Goal: Information Seeking & Learning: Learn about a topic

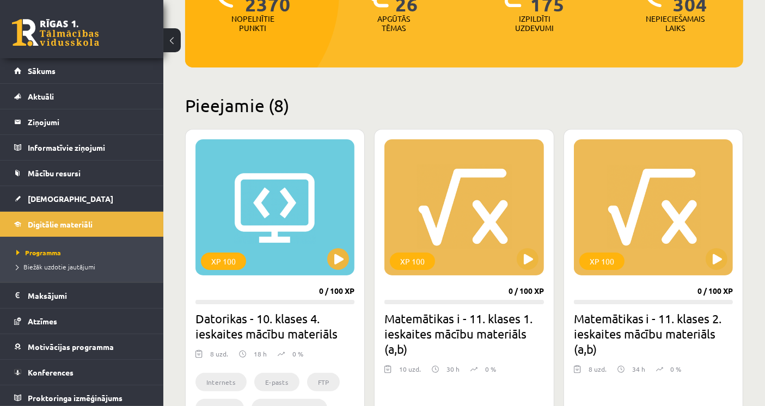
scroll to position [181, 0]
drag, startPoint x: 272, startPoint y: 108, endPoint x: 195, endPoint y: 108, distance: 77.3
click at [195, 108] on h2 "Pieejamie (8)" at bounding box center [464, 105] width 558 height 21
click at [187, 105] on h2 "Pieejamie (8)" at bounding box center [464, 105] width 558 height 21
drag, startPoint x: 188, startPoint y: 105, endPoint x: 288, endPoint y: 109, distance: 100.8
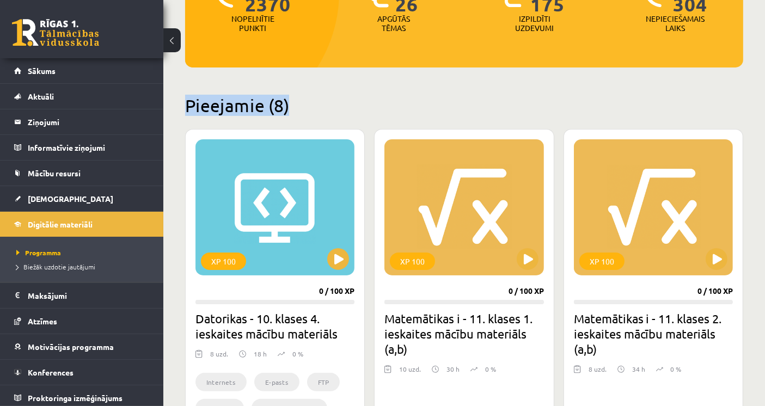
click at [288, 109] on h2 "Pieejamie (8)" at bounding box center [464, 105] width 558 height 21
click at [290, 213] on div "XP 100" at bounding box center [274, 207] width 159 height 136
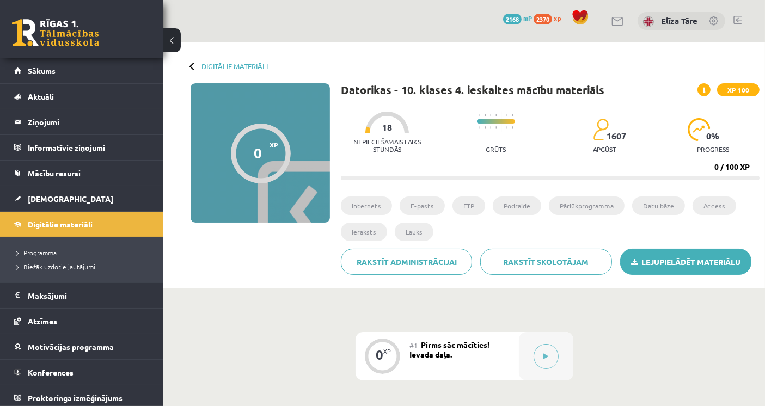
click at [664, 256] on link "Lejupielādēt materiālu" at bounding box center [685, 262] width 131 height 26
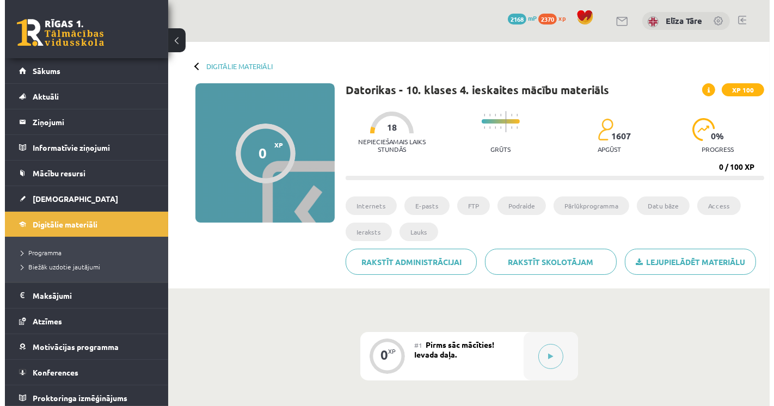
scroll to position [181, 0]
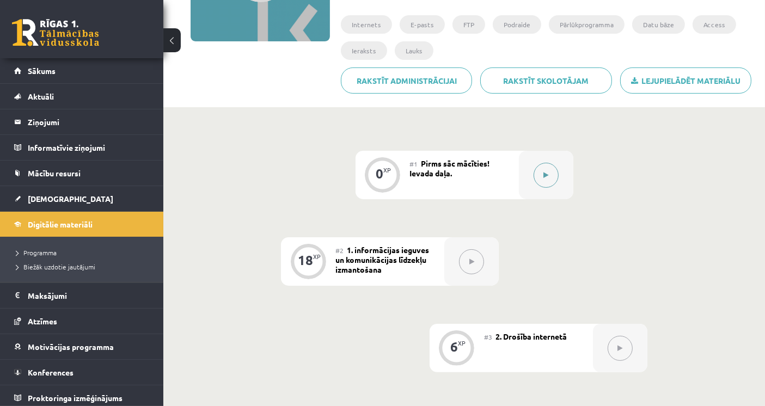
click at [533, 183] on div at bounding box center [546, 175] width 54 height 48
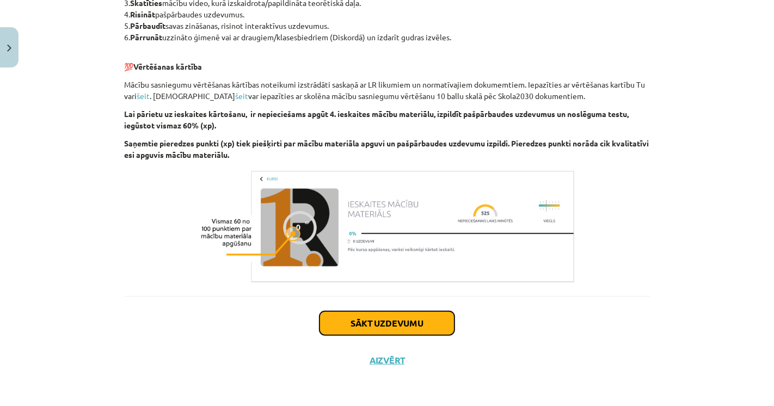
click at [416, 330] on button "Sākt uzdevumu" at bounding box center [386, 323] width 135 height 24
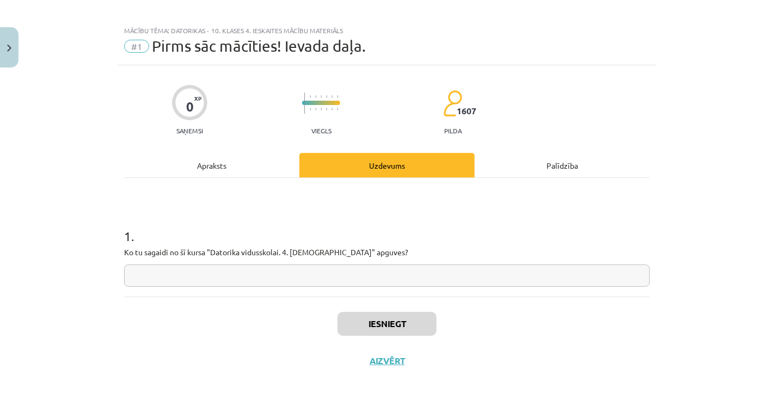
click at [313, 278] on input "text" at bounding box center [387, 275] width 526 height 22
type input "****"
click at [256, 301] on div "Iesniegt Aizvērt" at bounding box center [387, 335] width 526 height 76
click at [343, 312] on button "Iesniegt" at bounding box center [386, 324] width 99 height 24
click at [236, 329] on div "Iesniegt Aizvērt" at bounding box center [387, 335] width 526 height 76
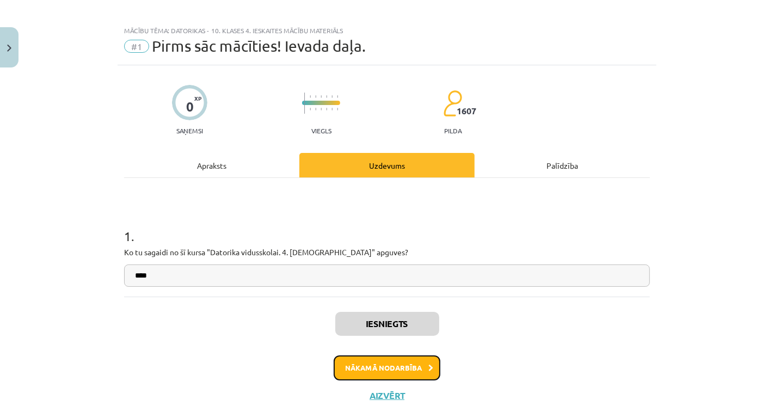
click at [390, 375] on button "Nākamā nodarbība" at bounding box center [387, 367] width 107 height 25
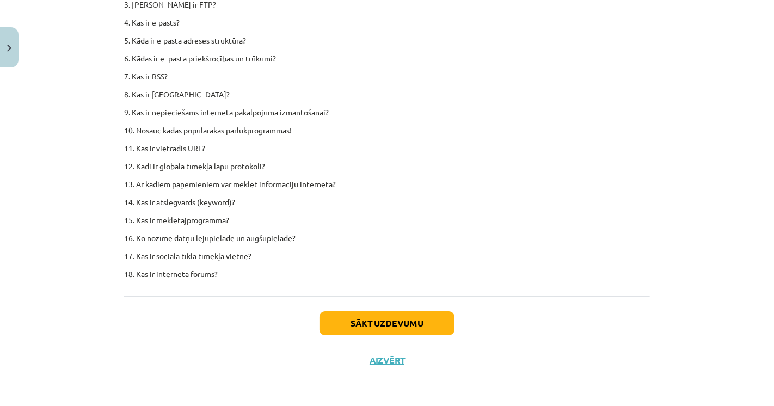
scroll to position [918, 0]
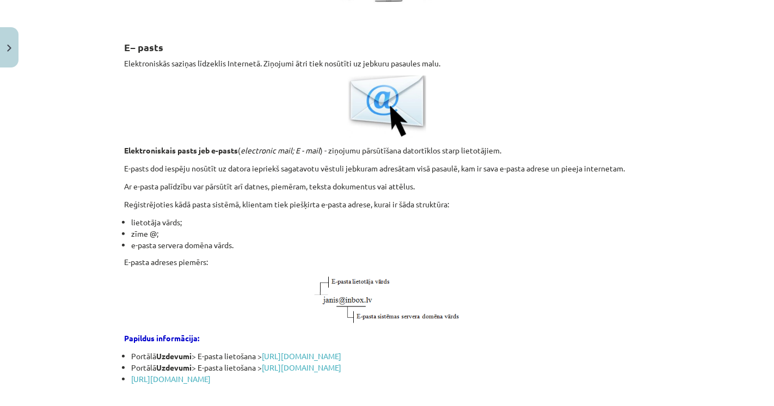
click at [361, 217] on li "lietotāja vārds;" at bounding box center [390, 222] width 519 height 11
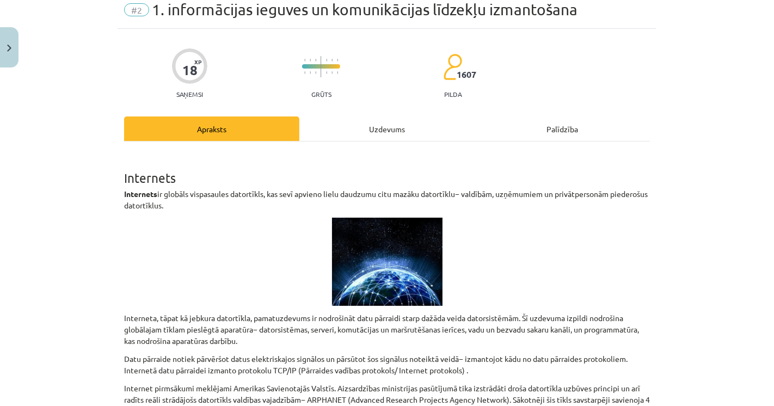
scroll to position [60, 0]
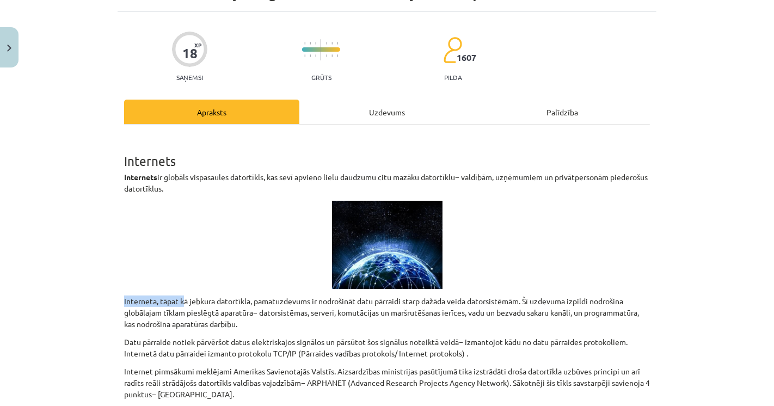
drag, startPoint x: 113, startPoint y: 300, endPoint x: 206, endPoint y: 300, distance: 93.6
drag, startPoint x: 238, startPoint y: 300, endPoint x: 272, endPoint y: 300, distance: 34.3
click at [253, 300] on p "Interneta, tāpat kā jebkura datortīkla, pamatuzdevums ir nodrošināt datu pārrai…" at bounding box center [387, 312] width 526 height 34
drag, startPoint x: 299, startPoint y: 303, endPoint x: 317, endPoint y: 303, distance: 18.0
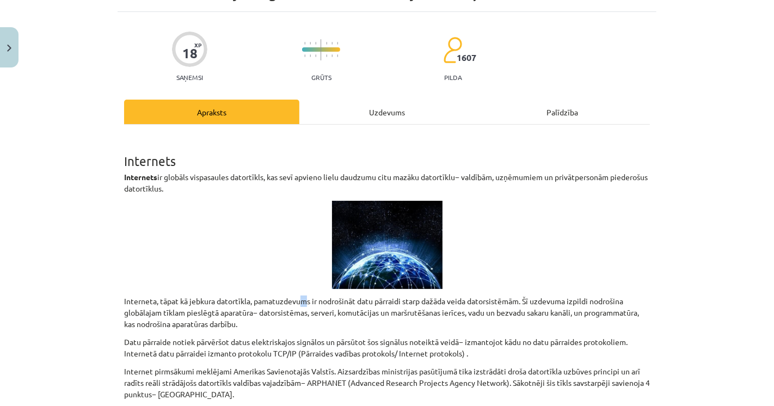
click at [306, 303] on p "Interneta, tāpat kā jebkura datortīkla, pamatuzdevums ir nodrošināt datu pārrai…" at bounding box center [387, 312] width 526 height 34
click at [352, 304] on p "Interneta, tāpat kā jebkura datortīkla, pamatuzdevums ir nodrošināt datu pārrai…" at bounding box center [387, 312] width 526 height 34
drag, startPoint x: 359, startPoint y: 304, endPoint x: 381, endPoint y: 303, distance: 22.3
click at [365, 303] on p "Interneta, tāpat kā jebkura datortīkla, pamatuzdevums ir nodrošināt datu pārrai…" at bounding box center [387, 312] width 526 height 34
drag, startPoint x: 405, startPoint y: 304, endPoint x: 396, endPoint y: 300, distance: 9.8
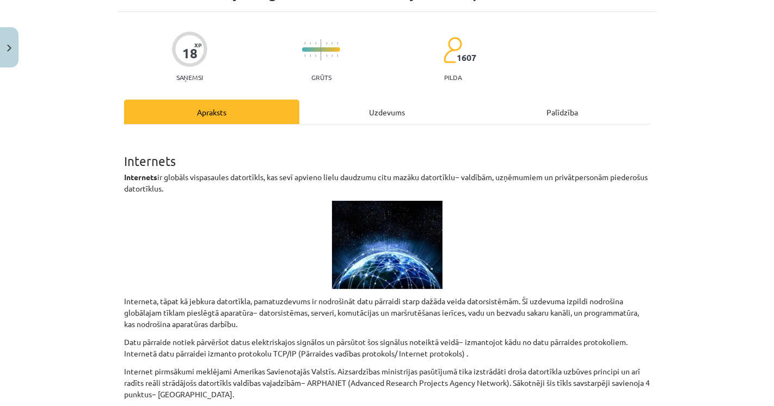
click at [405, 304] on p "Interneta, tāpat kā jebkura datortīkla, pamatuzdevums ir nodrošināt datu pārrai…" at bounding box center [387, 312] width 526 height 34
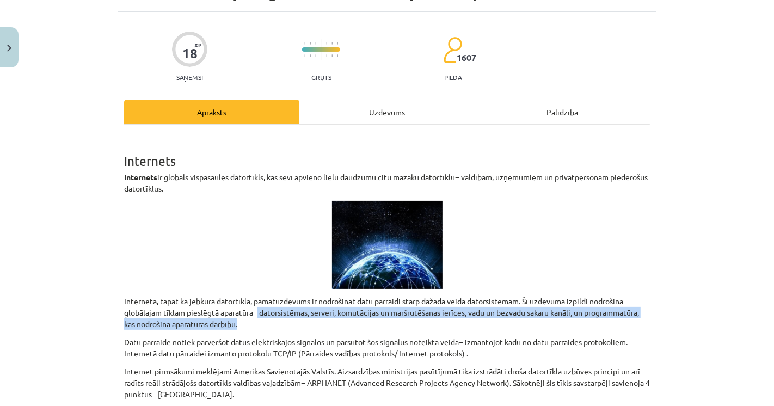
drag, startPoint x: 239, startPoint y: 325, endPoint x: 253, endPoint y: 310, distance: 20.0
click at [253, 310] on p "Interneta, tāpat kā jebkura datortīkla, pamatuzdevums ir nodrošināt datu pārrai…" at bounding box center [387, 312] width 526 height 34
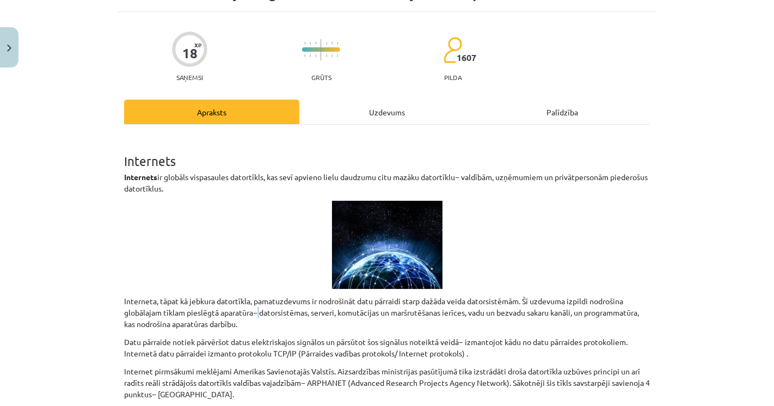
click at [253, 310] on p "Interneta, tāpat kā jebkura datortīkla, pamatuzdevums ir nodrošināt datu pārrai…" at bounding box center [387, 312] width 526 height 34
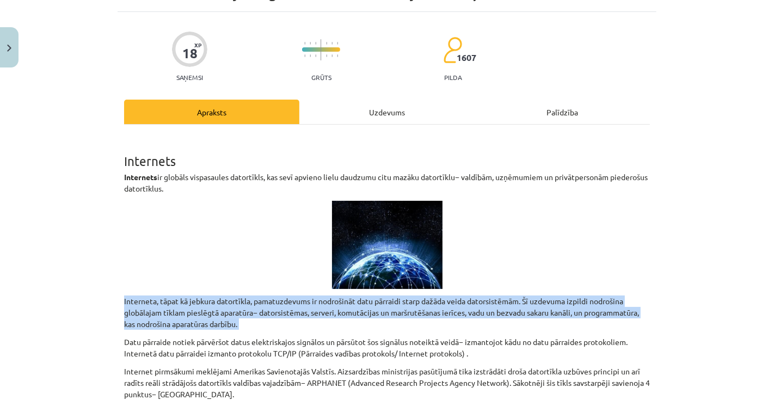
click at [253, 310] on p "Interneta, tāpat kā jebkura datortīkla, pamatuzdevums ir nodrošināt datu pārrai…" at bounding box center [387, 312] width 526 height 34
click at [245, 317] on p "Interneta, tāpat kā jebkura datortīkla, pamatuzdevums ir nodrošināt datu pārrai…" at bounding box center [387, 312] width 526 height 34
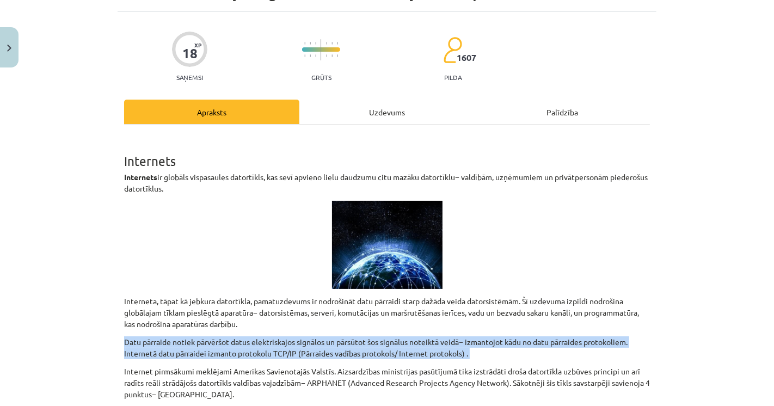
click at [153, 341] on p "Datu pārraide notiek pārvēršot datus elektriskajos signālos un pārsūtot šos sig…" at bounding box center [387, 347] width 526 height 23
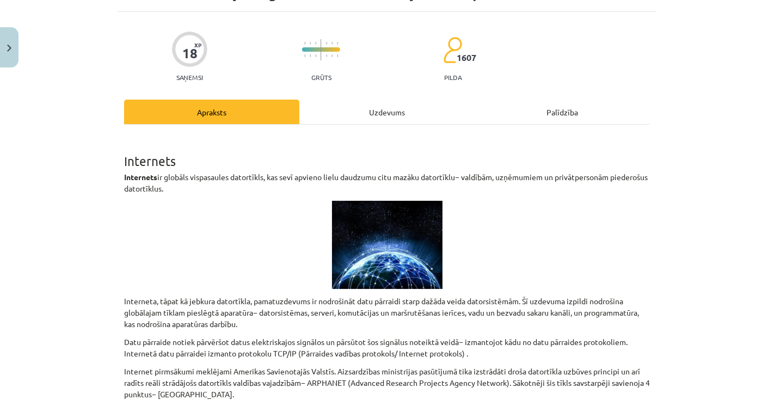
drag, startPoint x: 174, startPoint y: 341, endPoint x: 186, endPoint y: 340, distance: 12.0
click at [175, 341] on p "Datu pārraide notiek pārvēršot datus elektriskajos signālos un pārsūtot šos sig…" at bounding box center [387, 347] width 526 height 23
click at [192, 340] on p "Datu pārraide notiek pārvēršot datus elektriskajos signālos un pārsūtot šos sig…" at bounding box center [387, 347] width 526 height 23
click at [205, 339] on p "Datu pārraide notiek pārvēršot datus elektriskajos signālos un pārsūtot šos sig…" at bounding box center [387, 347] width 526 height 23
drag, startPoint x: 214, startPoint y: 338, endPoint x: 223, endPoint y: 338, distance: 9.3
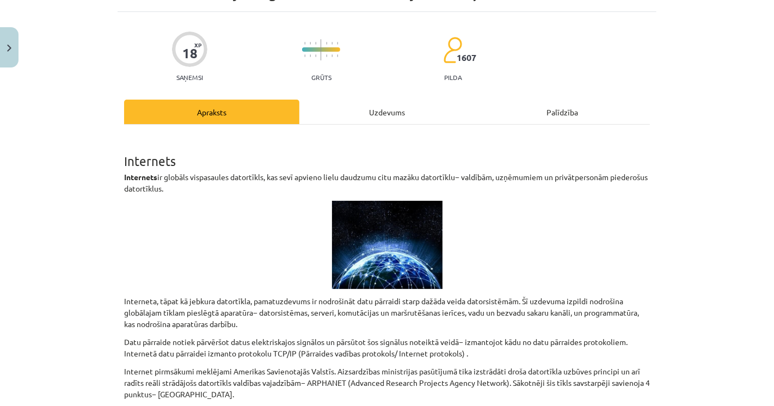
click at [217, 338] on p "Datu pārraide notiek pārvēršot datus elektriskajos signālos un pārsūtot šos sig…" at bounding box center [387, 347] width 526 height 23
click at [234, 338] on p "Datu pārraide notiek pārvēršot datus elektriskajos signālos un pārsūtot šos sig…" at bounding box center [387, 347] width 526 height 23
drag, startPoint x: 247, startPoint y: 338, endPoint x: 260, endPoint y: 338, distance: 13.1
click at [252, 338] on p "Datu pārraide notiek pārvēršot datus elektriskajos signālos un pārsūtot šos sig…" at bounding box center [387, 347] width 526 height 23
drag, startPoint x: 274, startPoint y: 339, endPoint x: 306, endPoint y: 340, distance: 32.7
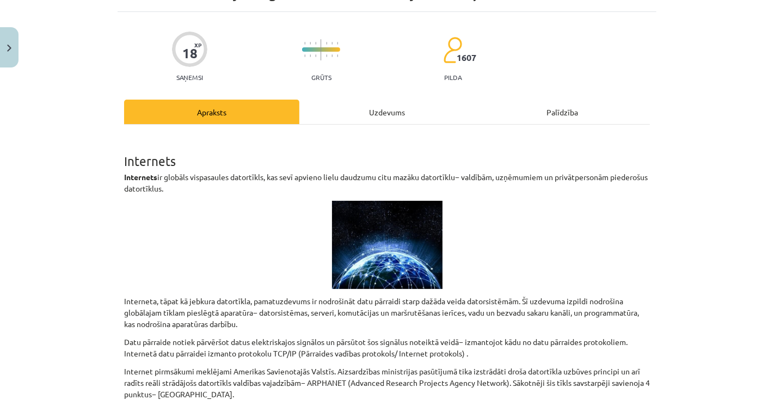
click at [289, 340] on p "Datu pārraide notiek pārvēršot datus elektriskajos signālos un pārsūtot šos sig…" at bounding box center [387, 347] width 526 height 23
drag, startPoint x: 330, startPoint y: 340, endPoint x: 347, endPoint y: 340, distance: 16.3
click at [343, 340] on p "Datu pārraide notiek pārvēršot datus elektriskajos signālos un pārsūtot šos sig…" at bounding box center [387, 347] width 526 height 23
drag, startPoint x: 384, startPoint y: 340, endPoint x: 404, endPoint y: 340, distance: 19.6
click at [400, 340] on p "Datu pārraide notiek pārvēršot datus elektriskajos signālos un pārsūtot šos sig…" at bounding box center [387, 347] width 526 height 23
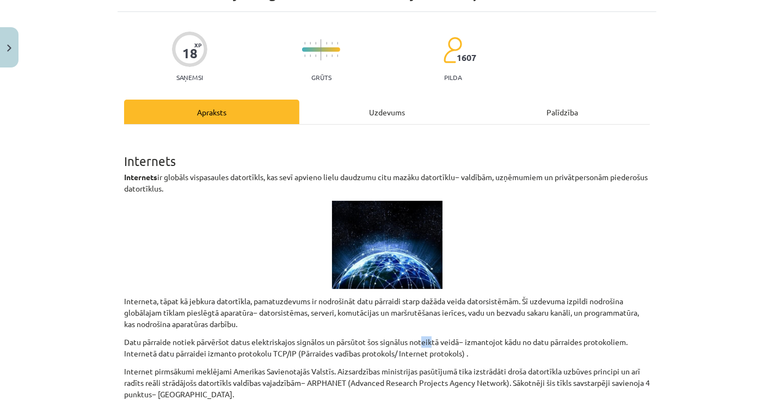
drag, startPoint x: 423, startPoint y: 341, endPoint x: 454, endPoint y: 341, distance: 31.0
click at [435, 341] on p "Datu pārraide notiek pārvēršot datus elektriskajos signālos un pārsūtot šos sig…" at bounding box center [387, 347] width 526 height 23
drag, startPoint x: 454, startPoint y: 341, endPoint x: 462, endPoint y: 341, distance: 8.2
click at [459, 341] on p "Datu pārraide notiek pārvēršot datus elektriskajos signālos un pārsūtot šos sig…" at bounding box center [387, 347] width 526 height 23
drag, startPoint x: 475, startPoint y: 341, endPoint x: 504, endPoint y: 341, distance: 28.8
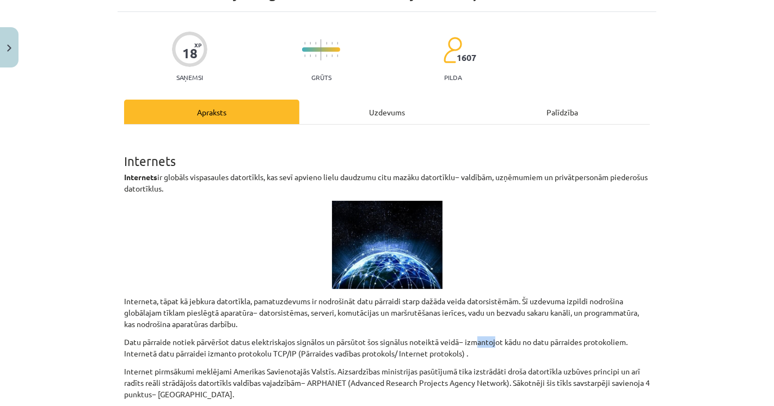
click at [499, 341] on p "Datu pārraide notiek pārvēršot datus elektriskajos signālos un pārsūtot šos sig…" at bounding box center [387, 347] width 526 height 23
click at [526, 342] on p "Datu pārraide notiek pārvēršot datus elektriskajos signālos un pārsūtot šos sig…" at bounding box center [387, 347] width 526 height 23
